Goal: Task Accomplishment & Management: Manage account settings

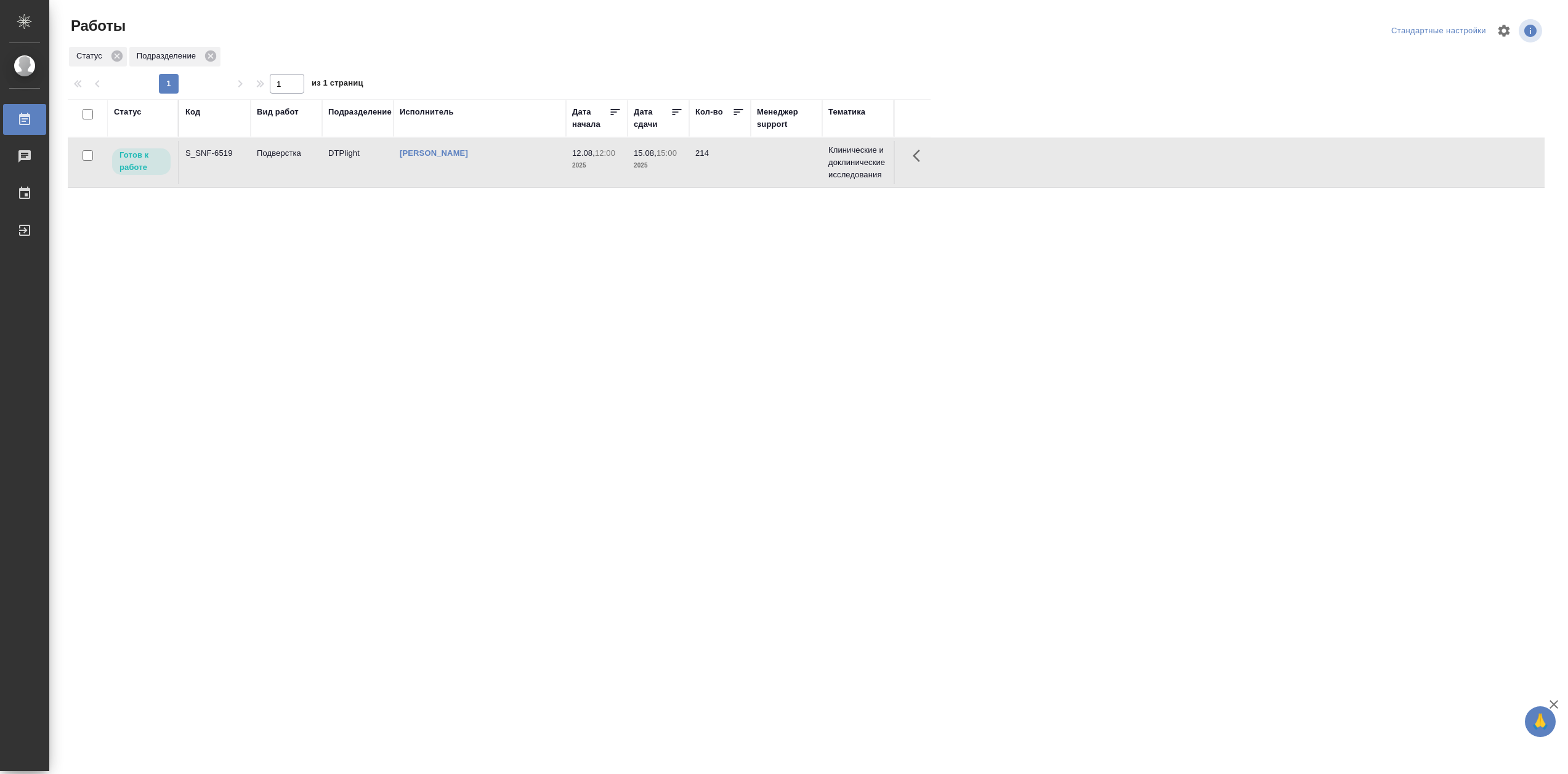
click at [463, 173] on td "[PERSON_NAME]" at bounding box center [480, 162] width 172 height 43
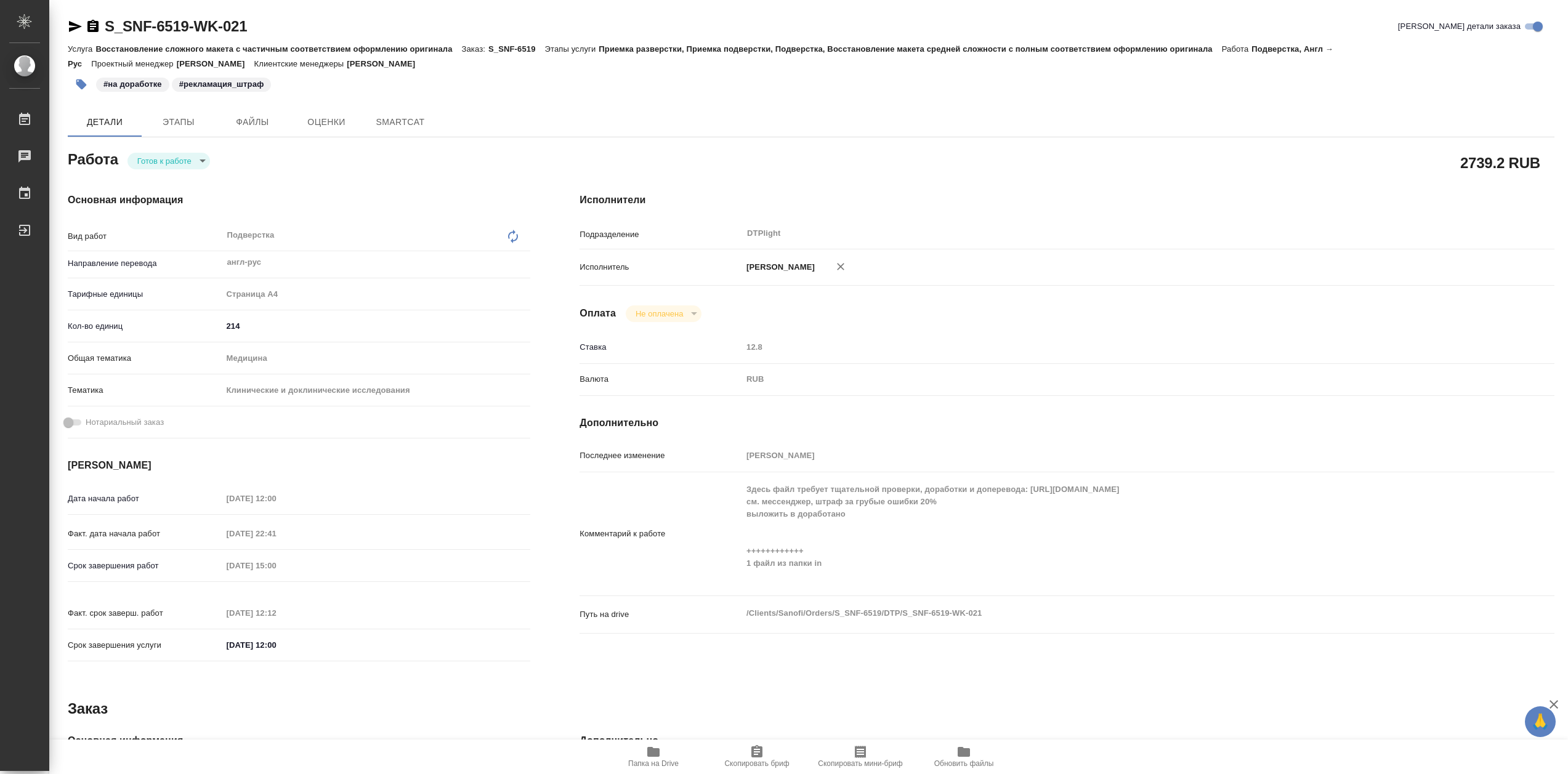
type textarea "x"
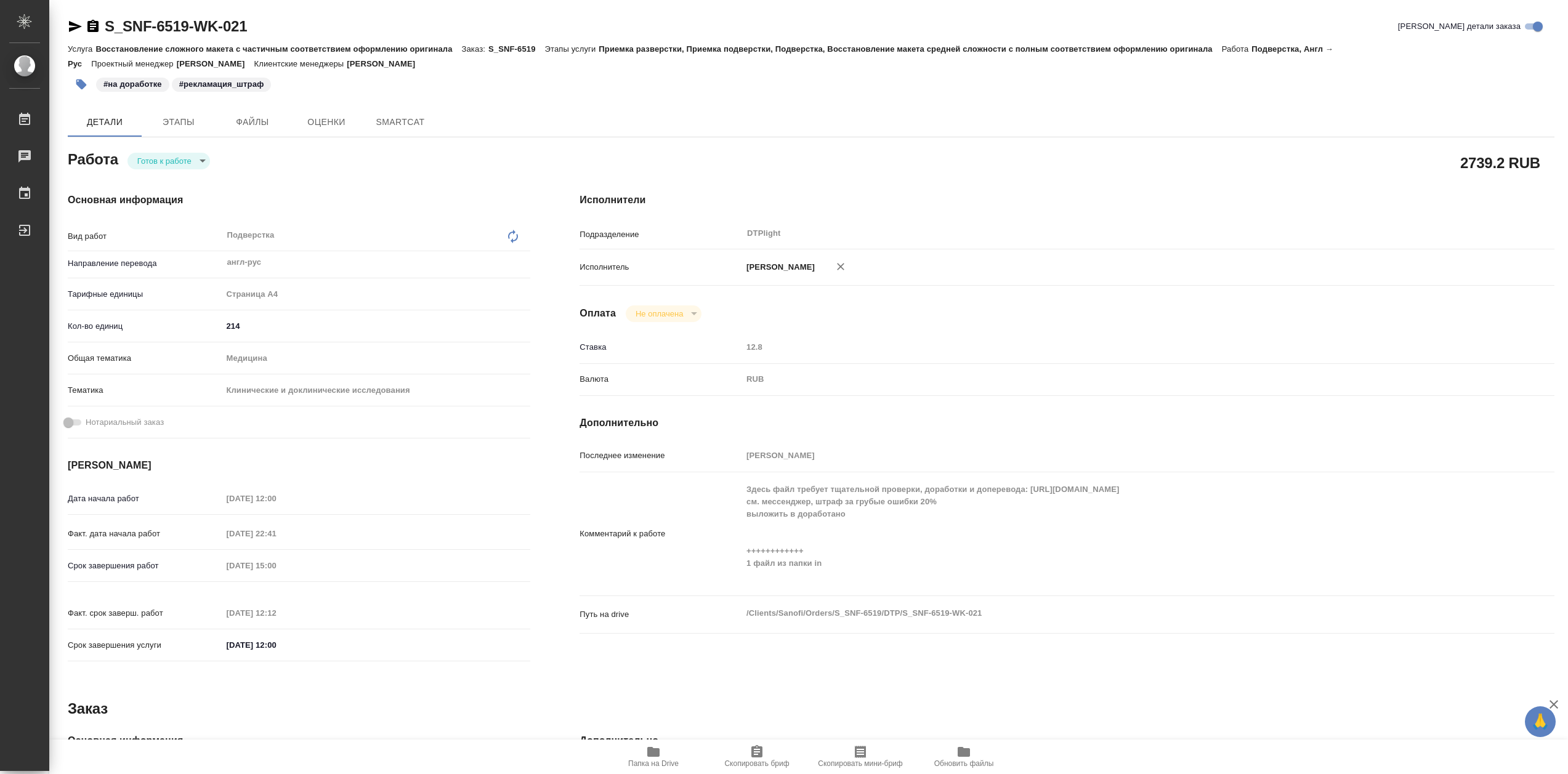
type textarea "x"
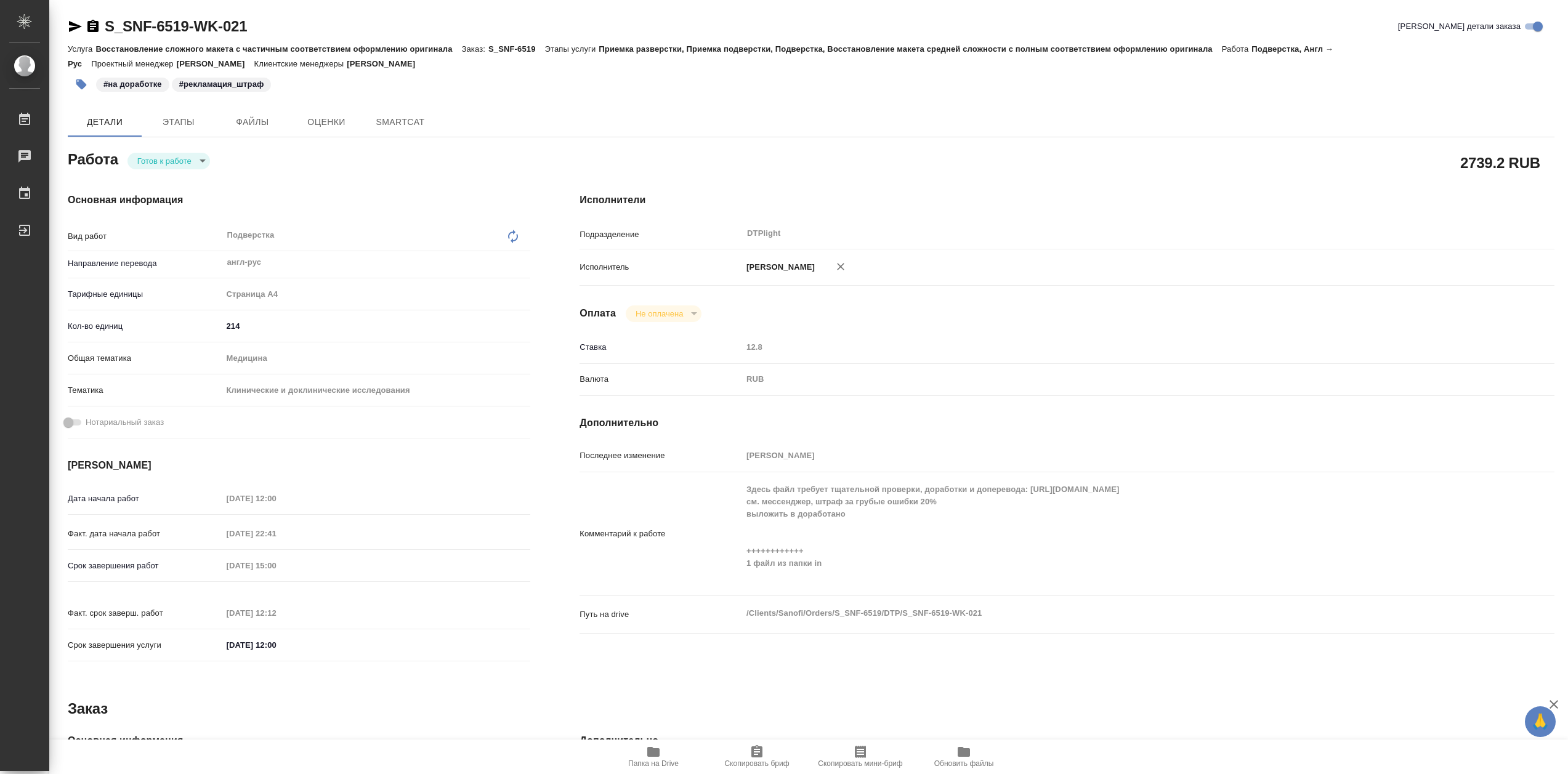
type textarea "x"
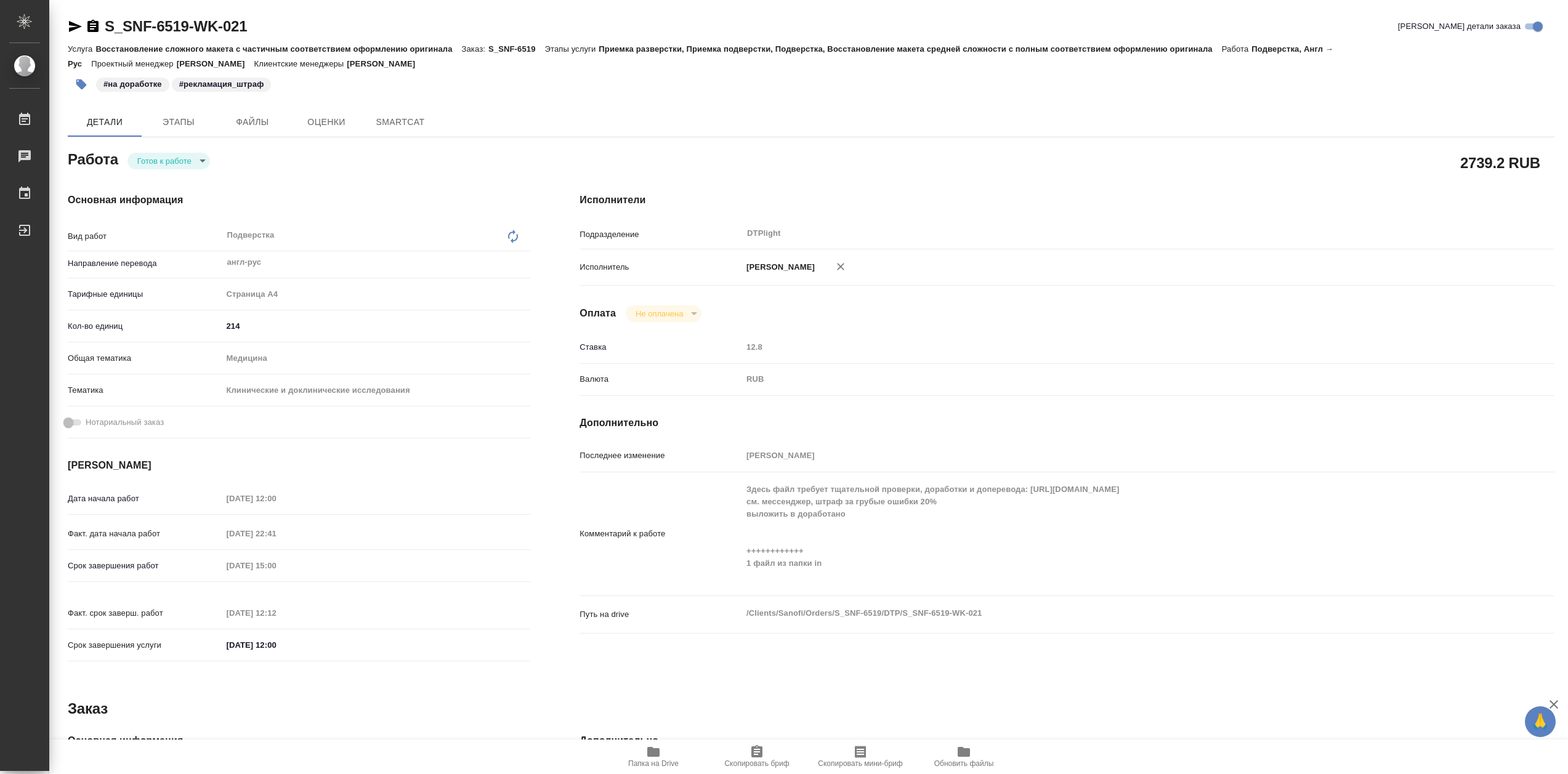
type textarea "x"
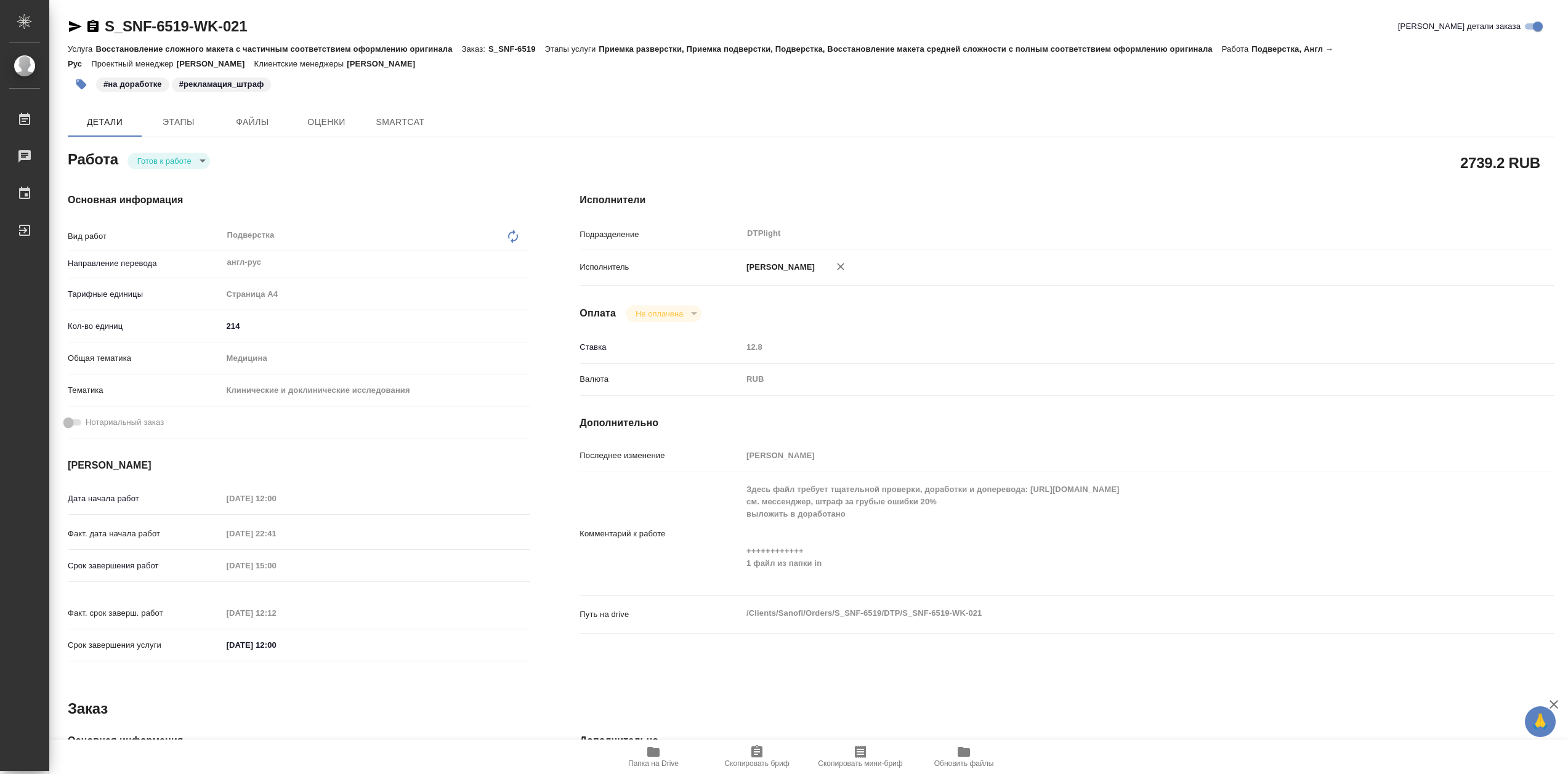
type textarea "x"
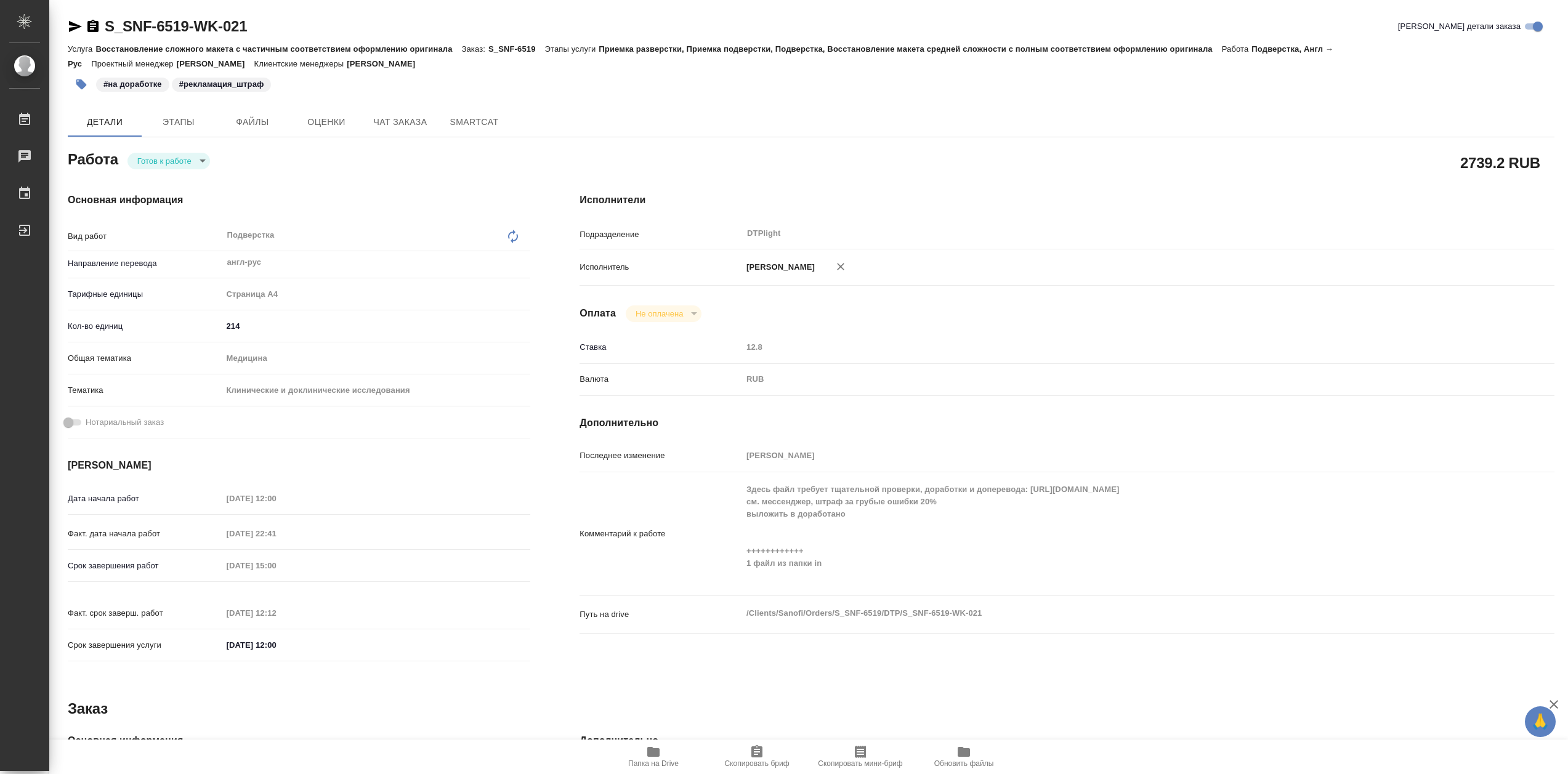
type textarea "x"
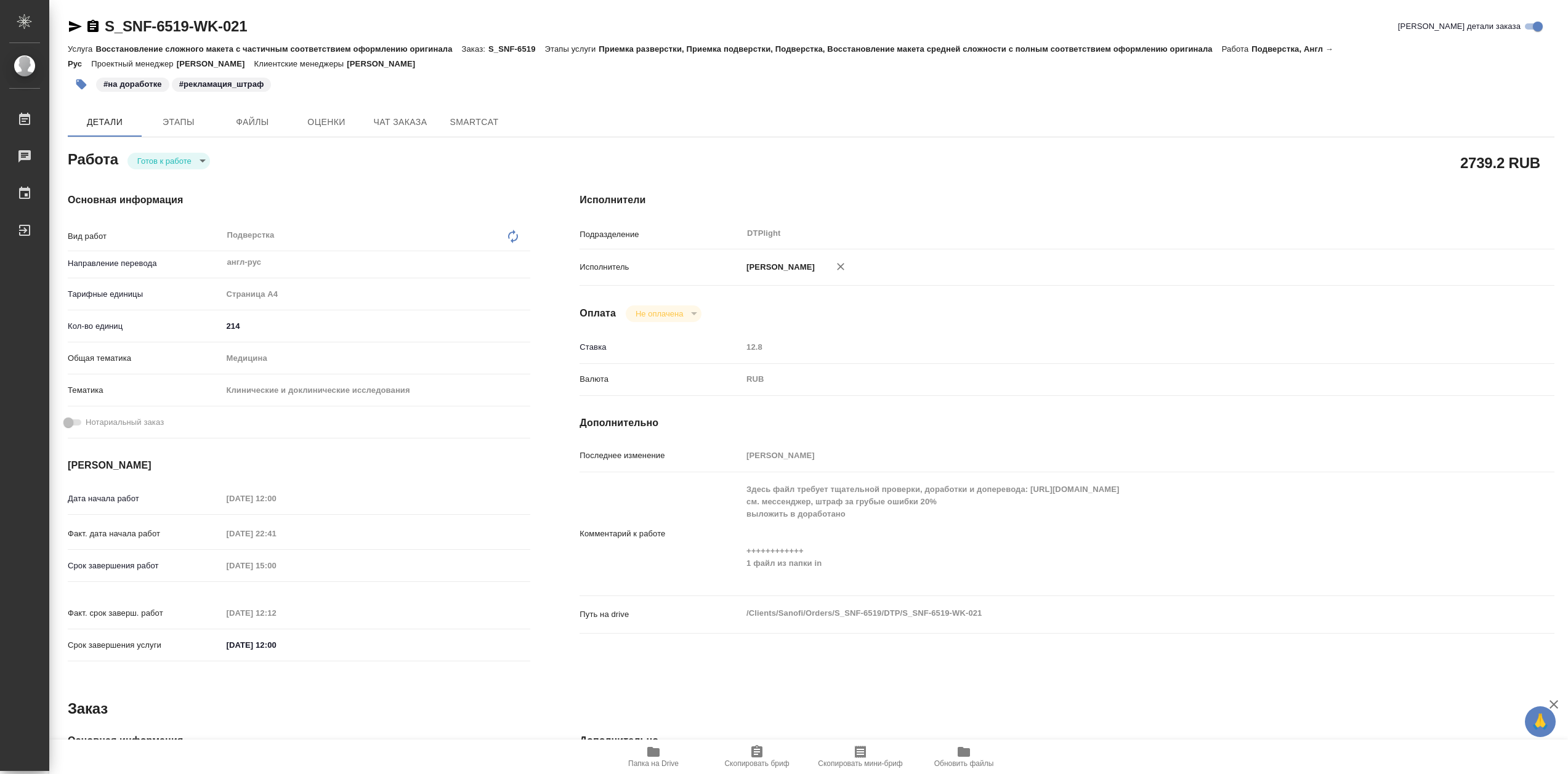
type textarea "x"
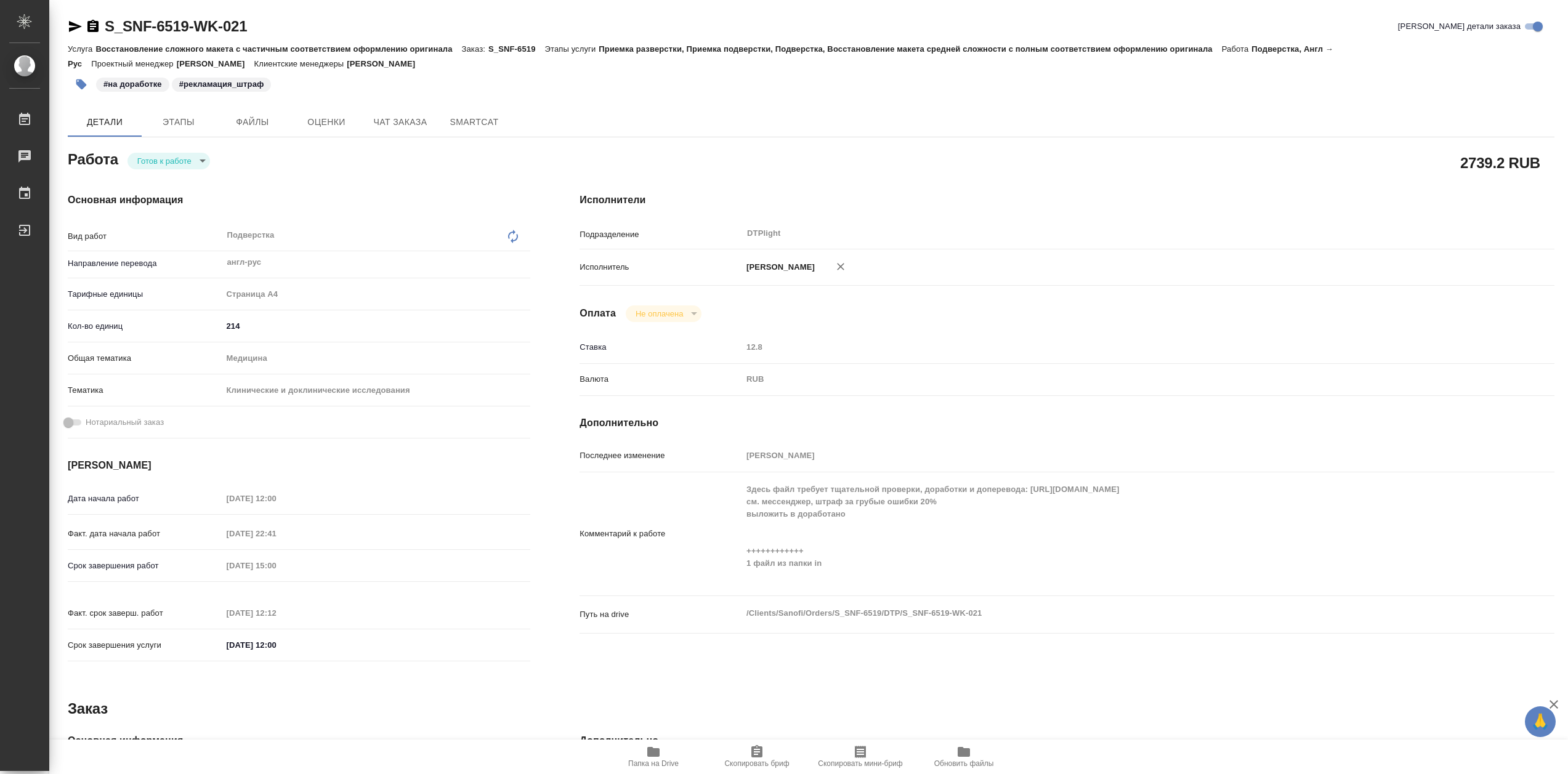
click at [188, 164] on body "🙏 .cls-1 fill:#fff; AWATERA Сархатов Руслан Работы 0 Чаты График Выйти S_SNF-65…" at bounding box center [784, 387] width 1568 height 774
click at [190, 164] on li "В работе" at bounding box center [169, 164] width 83 height 21
type textarea "x"
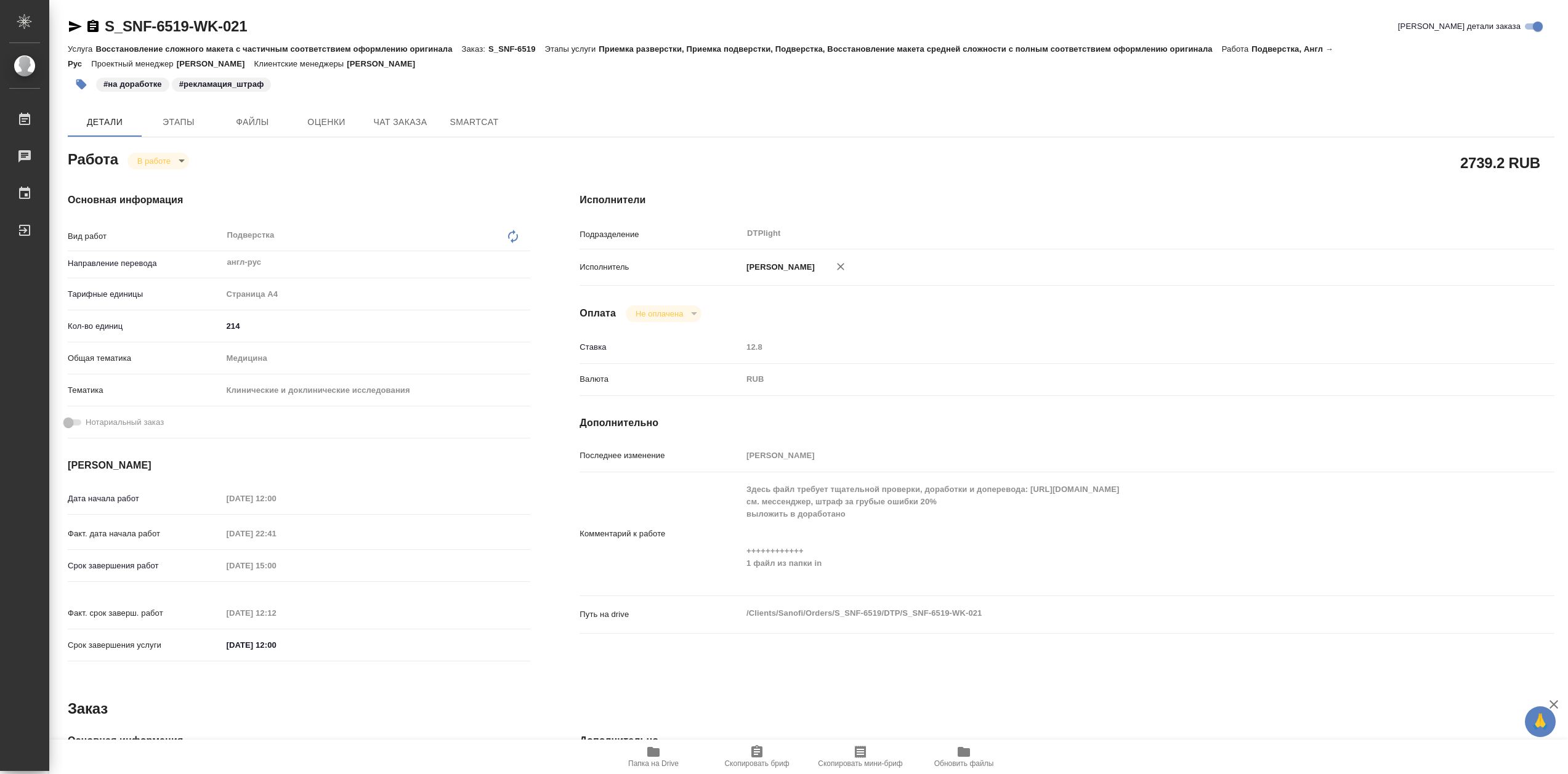
type textarea "x"
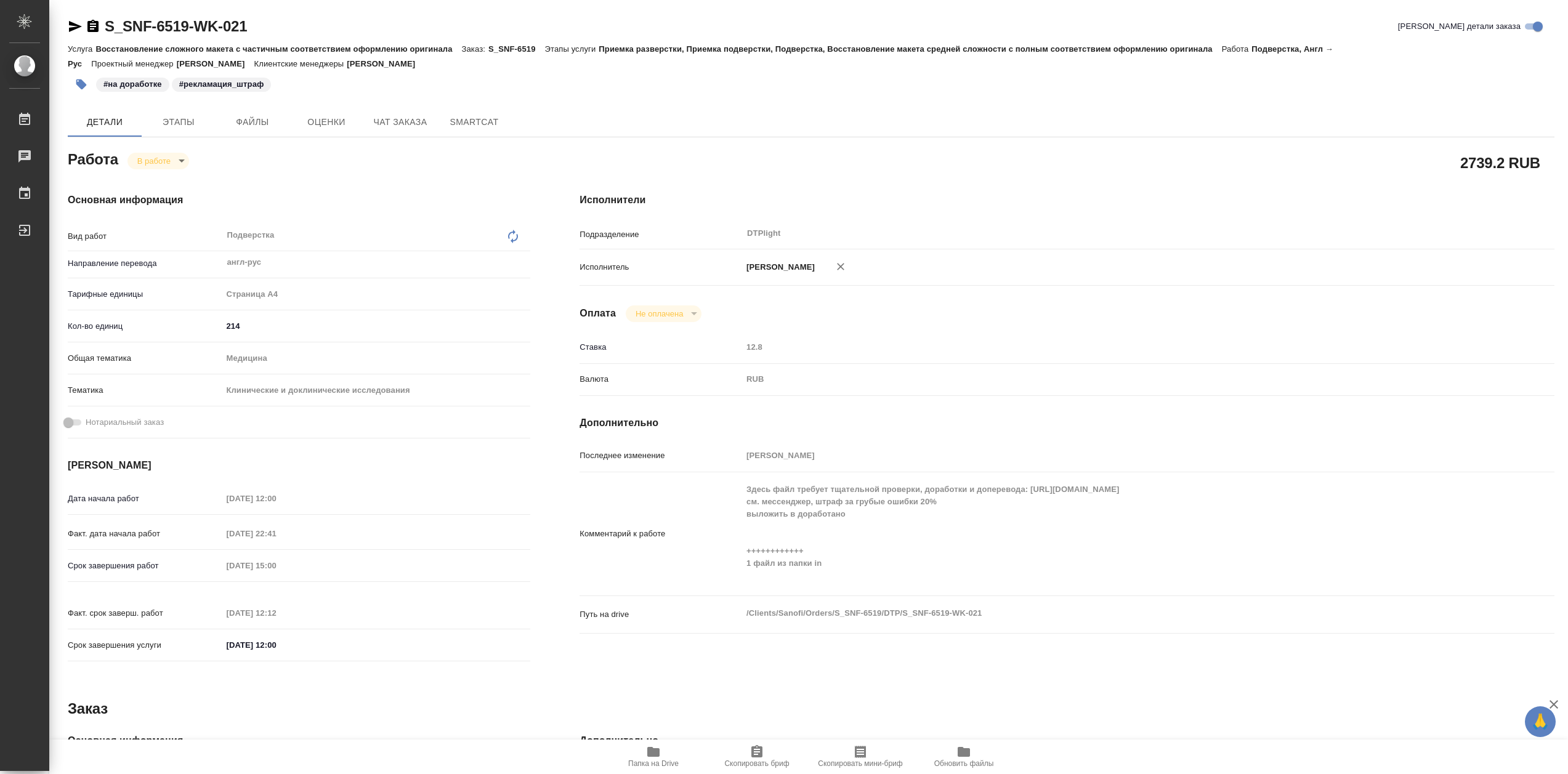
type textarea "x"
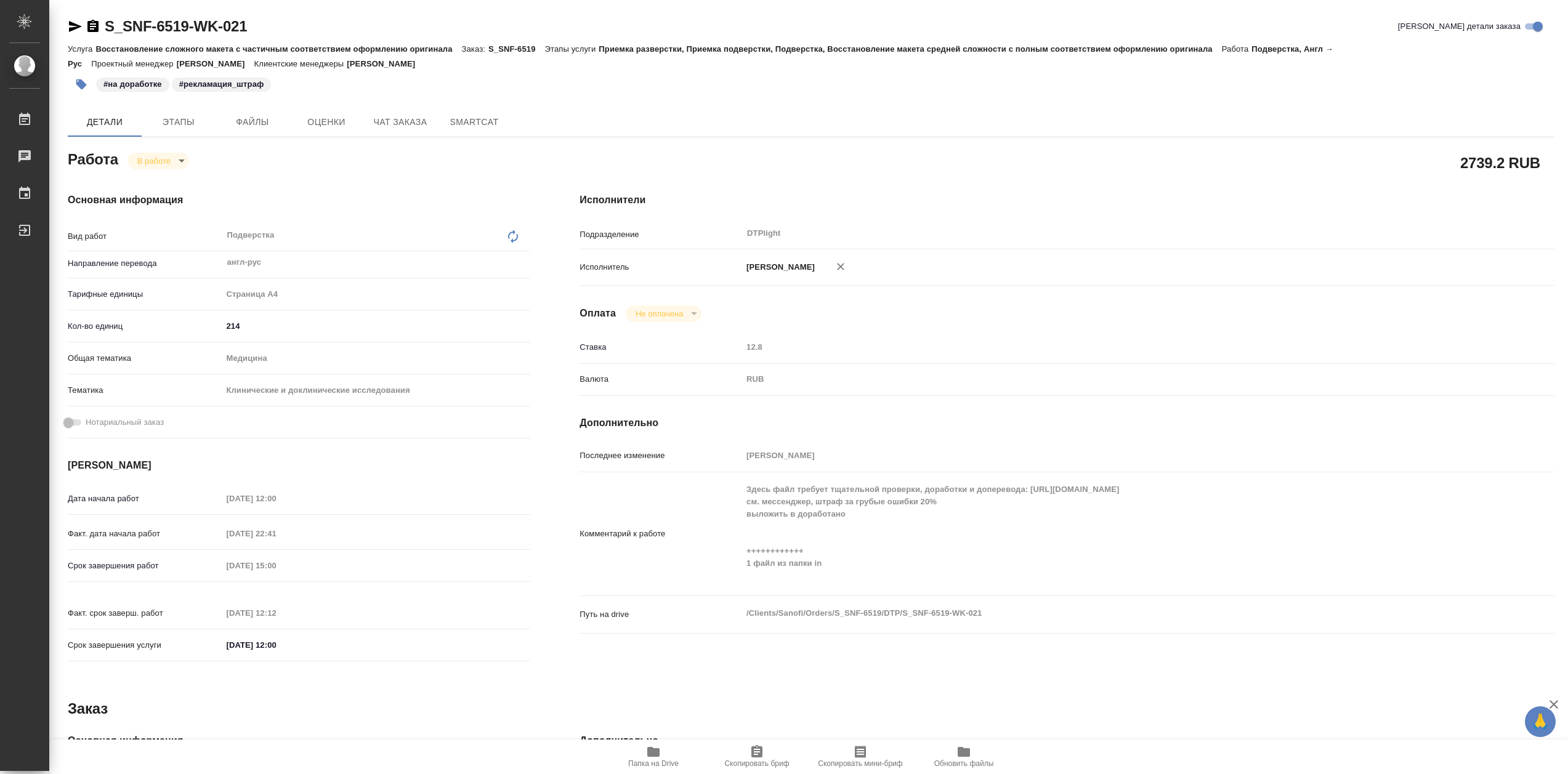
type textarea "x"
click at [665, 744] on span "Папка на Drive" at bounding box center [653, 756] width 89 height 23
type textarea "x"
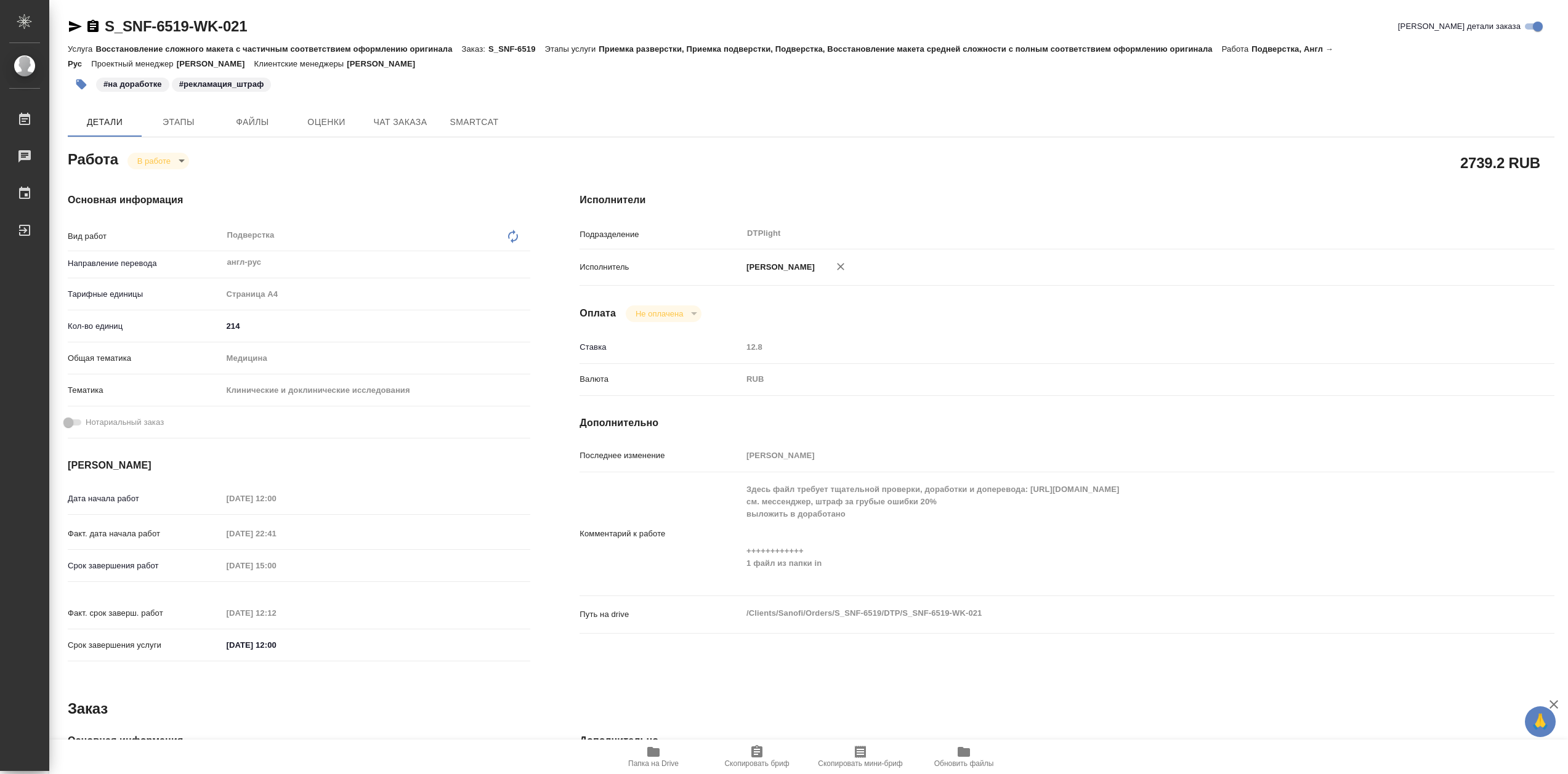
type textarea "x"
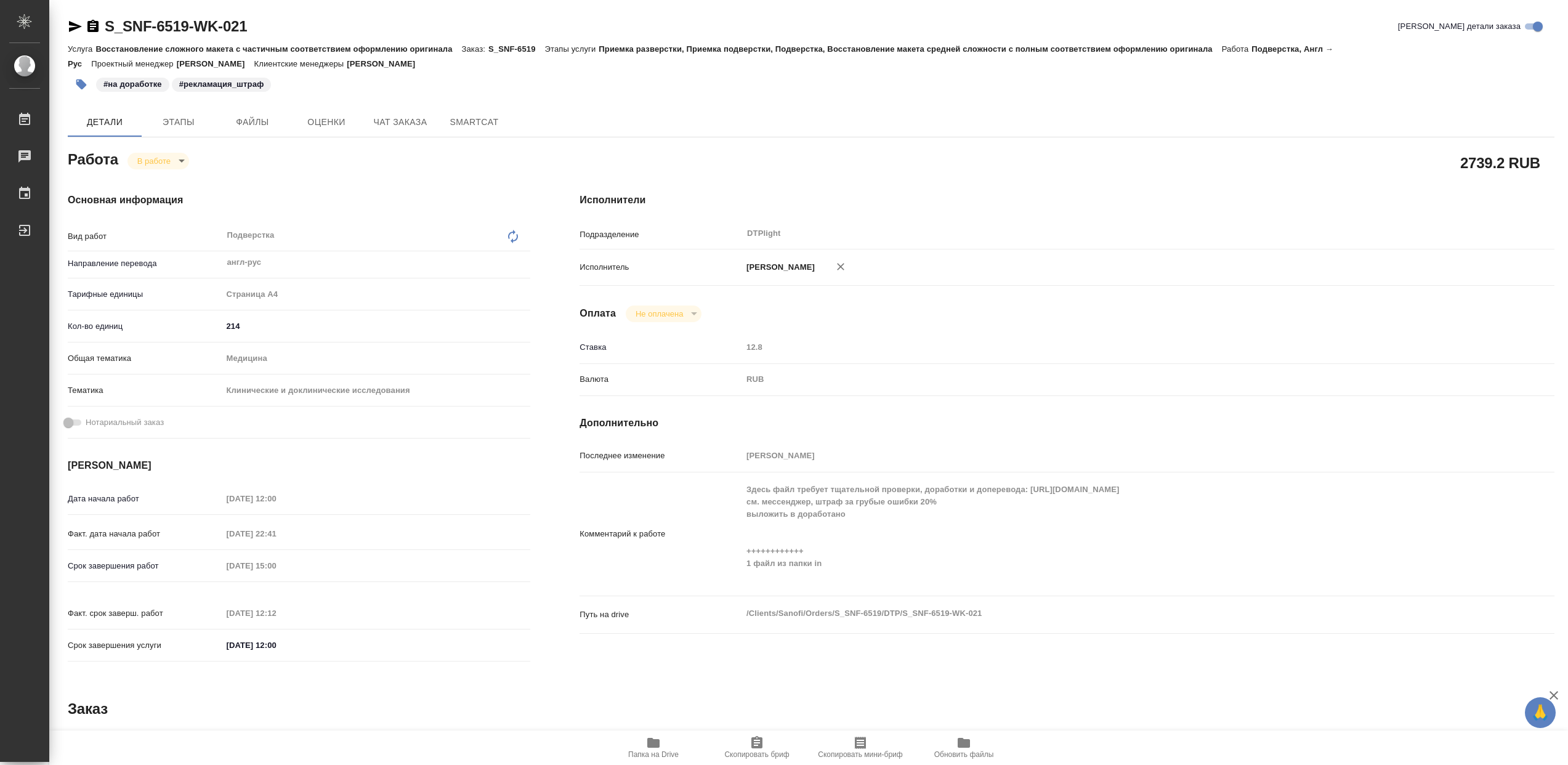
type textarea "x"
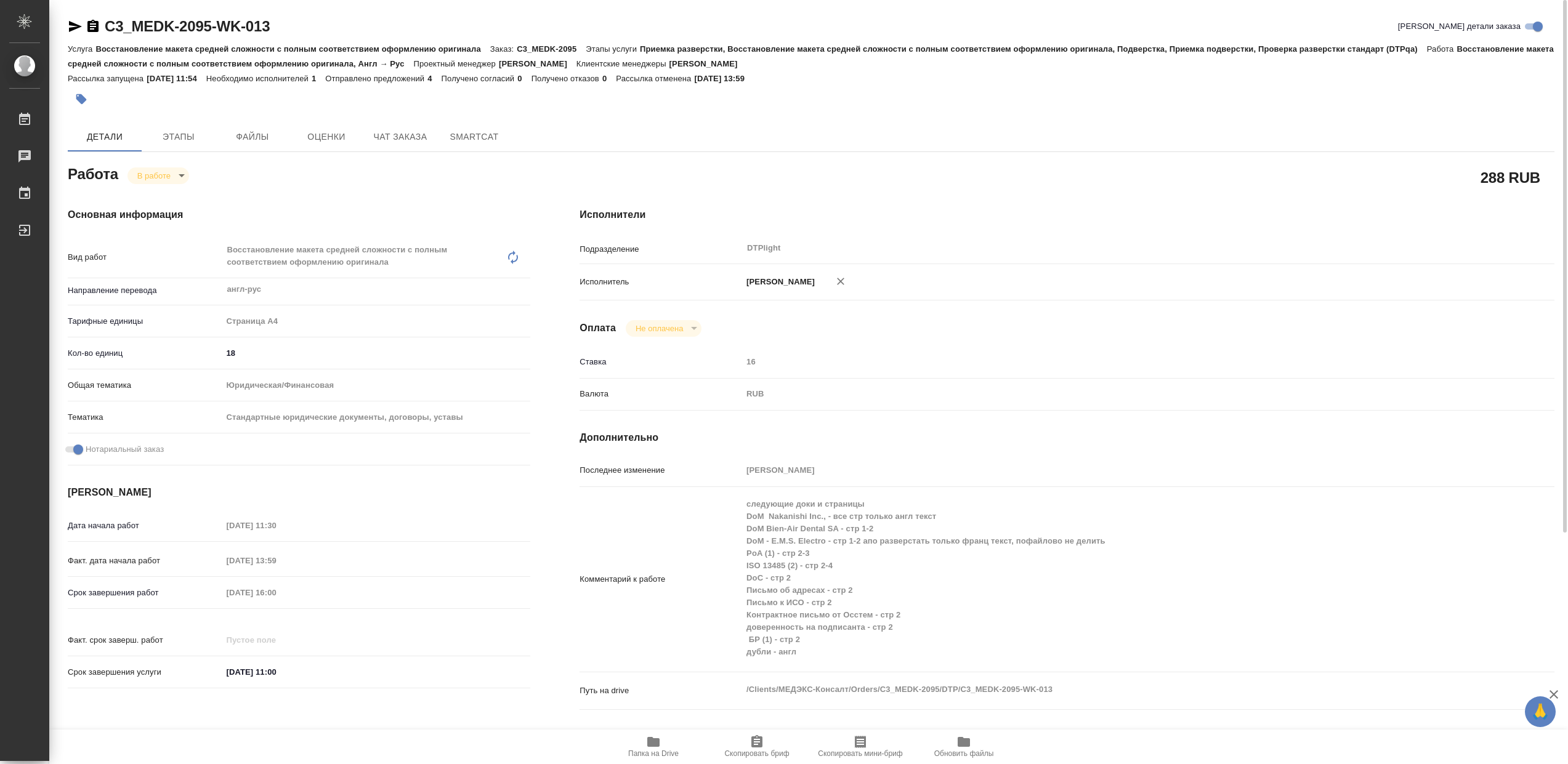
click at [648, 737] on icon "button" at bounding box center [653, 742] width 12 height 10
click at [169, 177] on body "🙏 .cls-1 fill:#fff; AWATERA Сархатов Руслан Работы 0 Чаты График Выйти C3_MEDK-…" at bounding box center [784, 382] width 1568 height 764
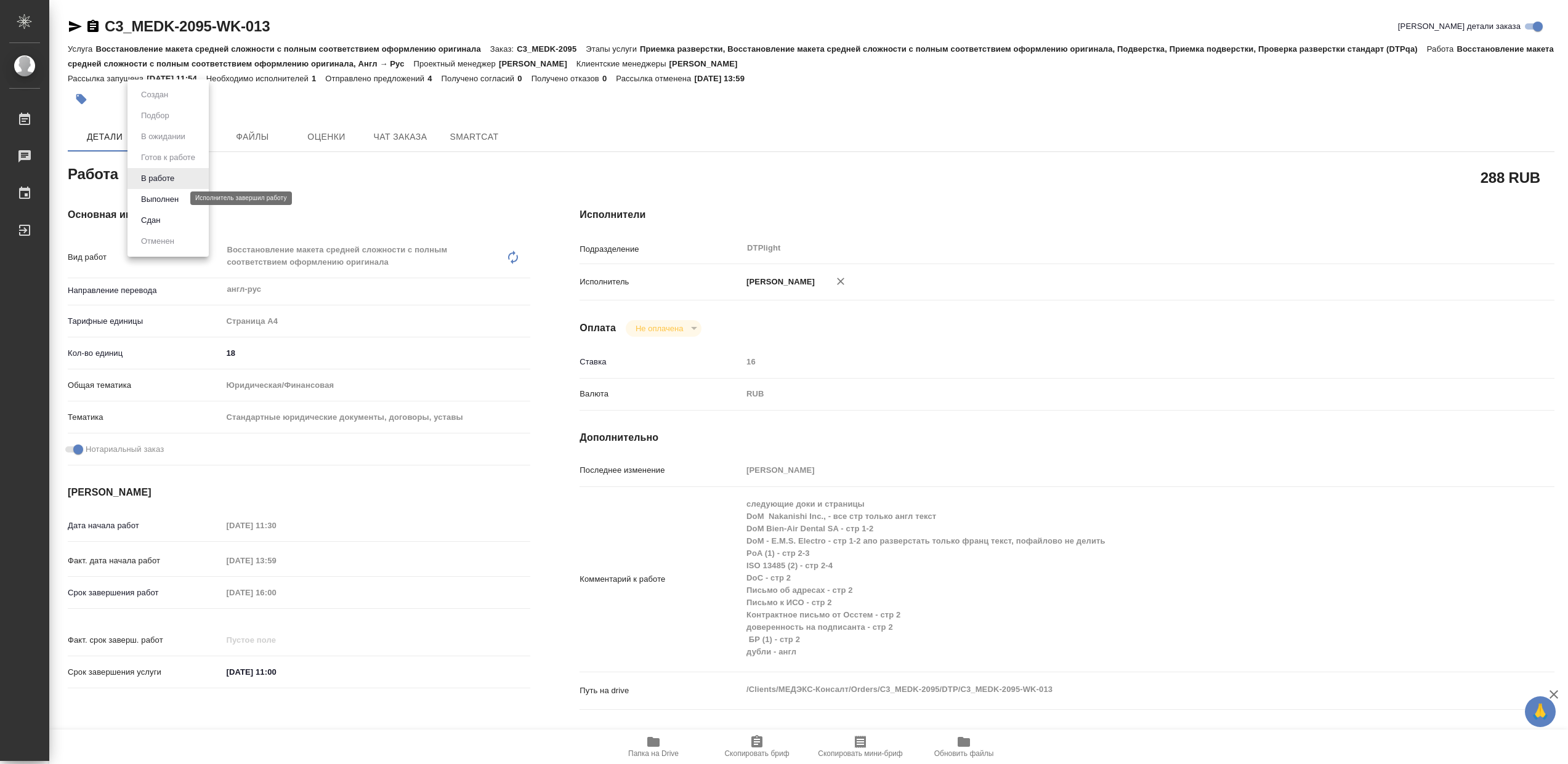
click at [181, 198] on button "Выполнен" at bounding box center [160, 199] width 45 height 13
type textarea "x"
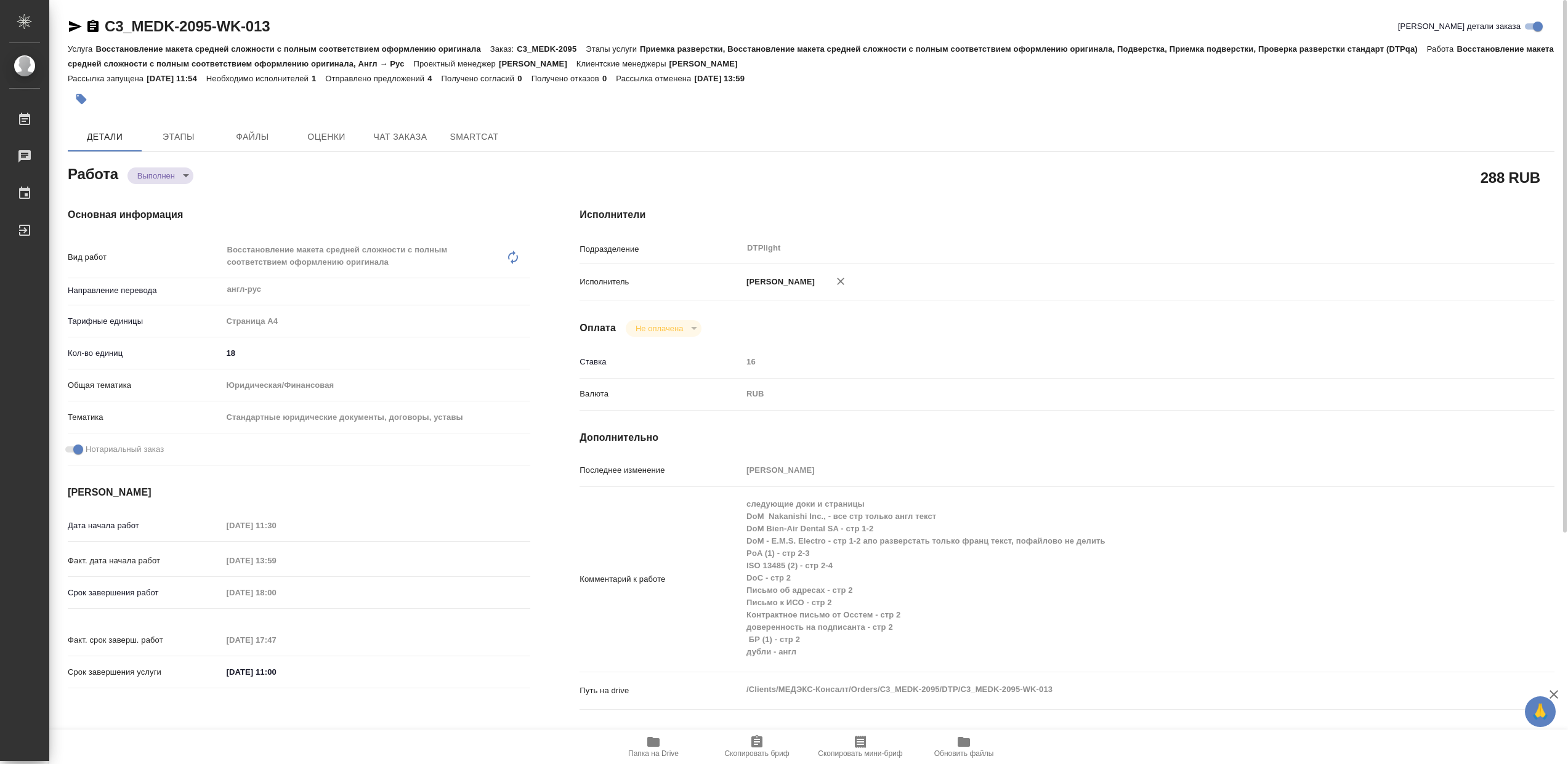
type textarea "x"
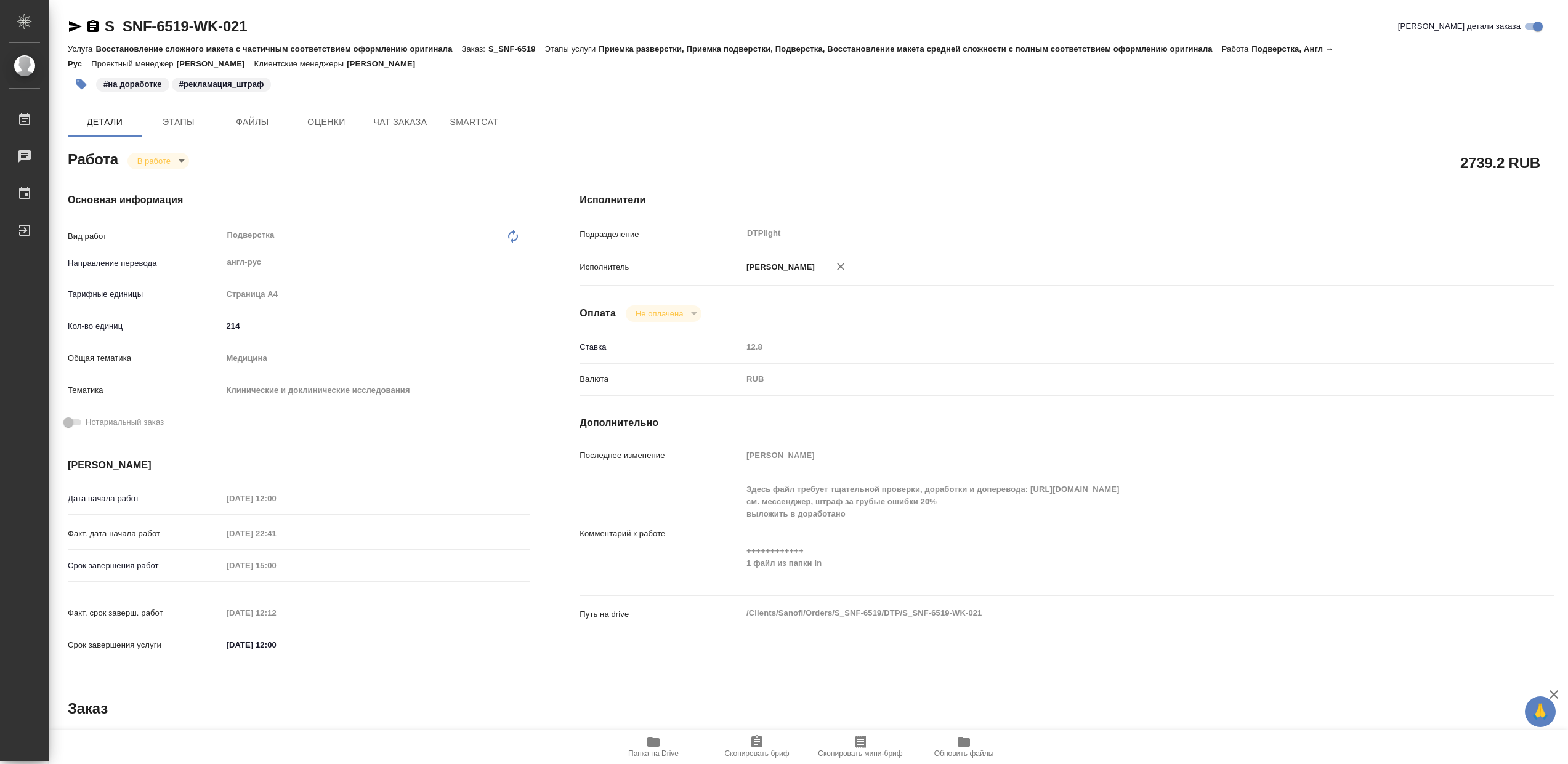
click at [661, 748] on icon "button" at bounding box center [653, 741] width 15 height 15
